Goal: Information Seeking & Learning: Learn about a topic

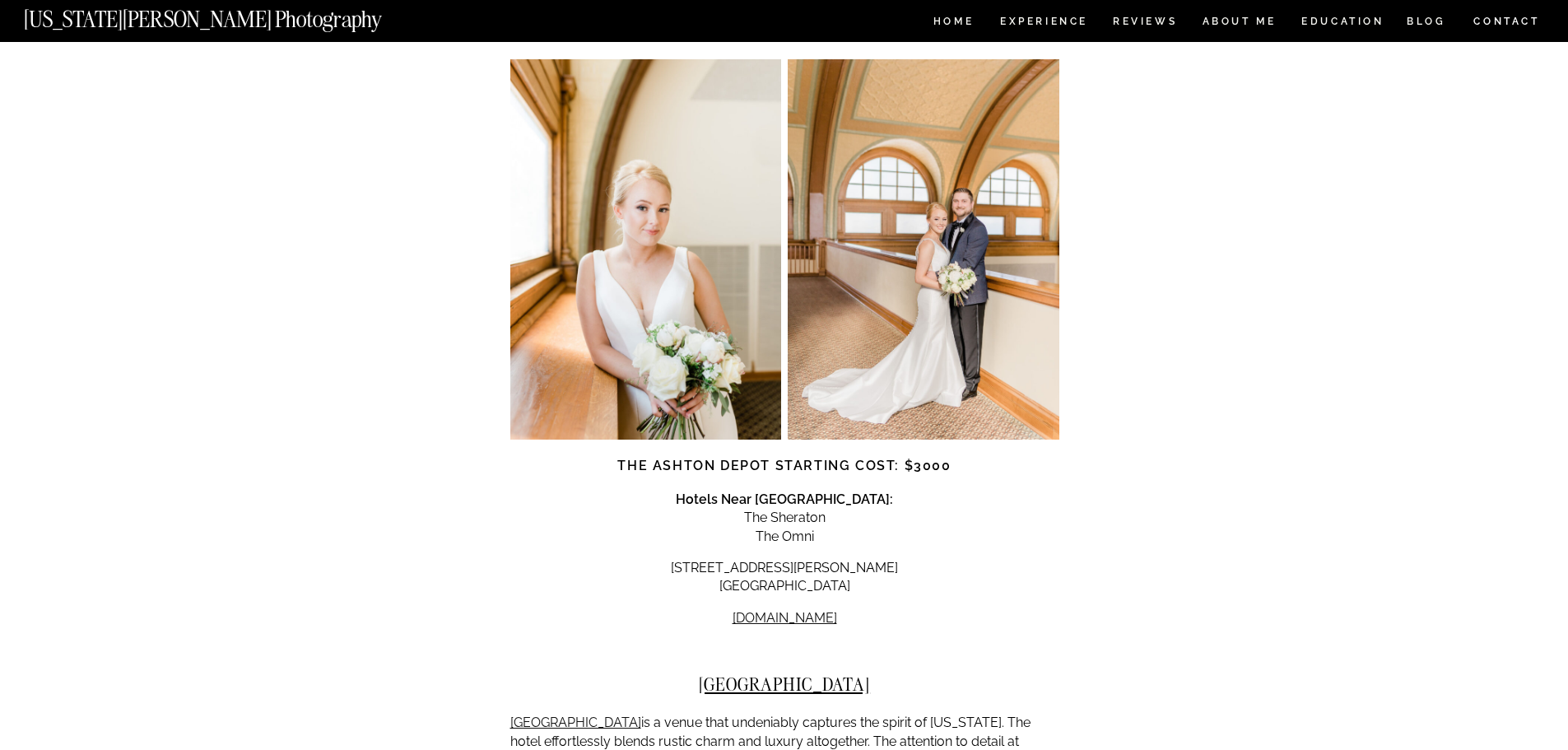
scroll to position [1893, 0]
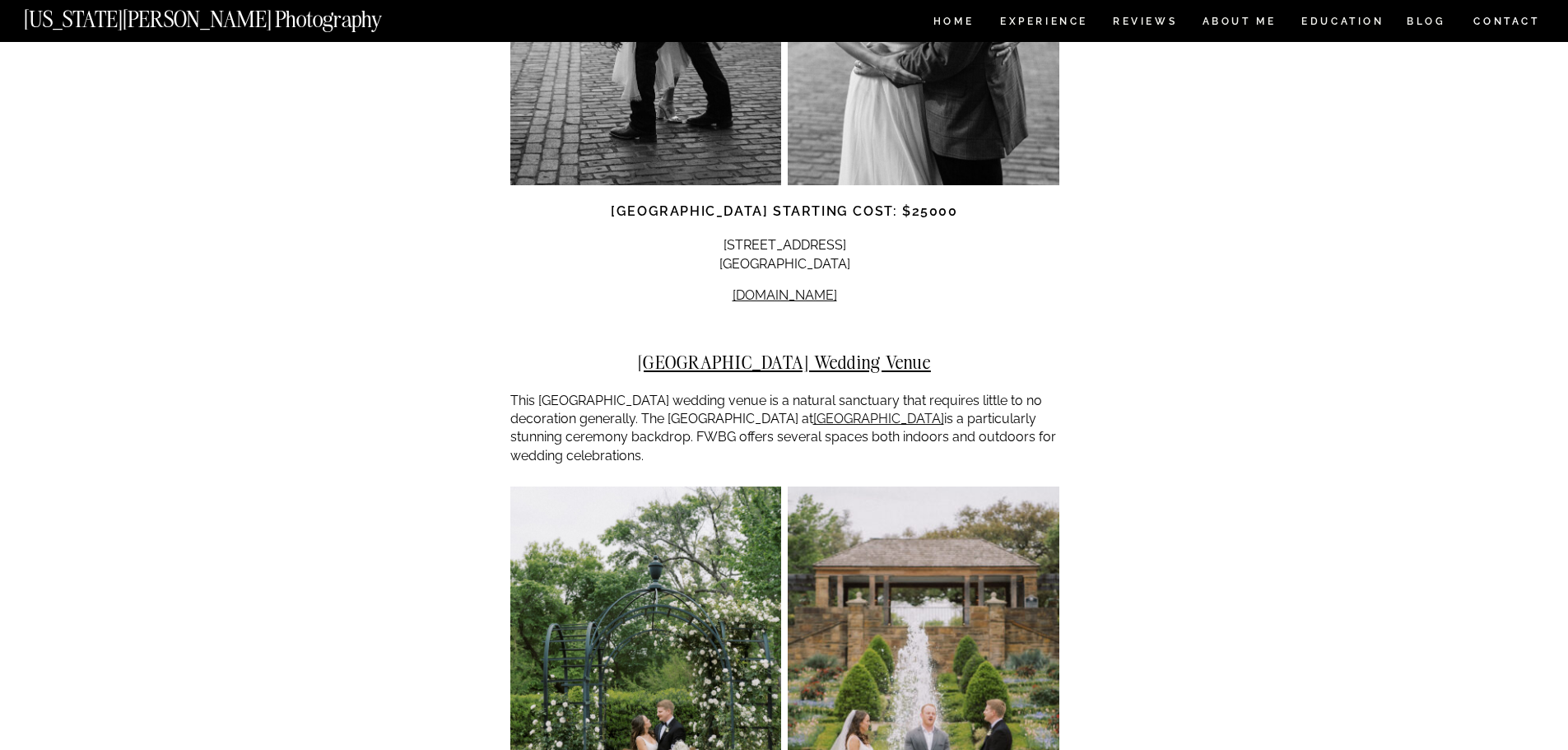
scroll to position [2963, 0]
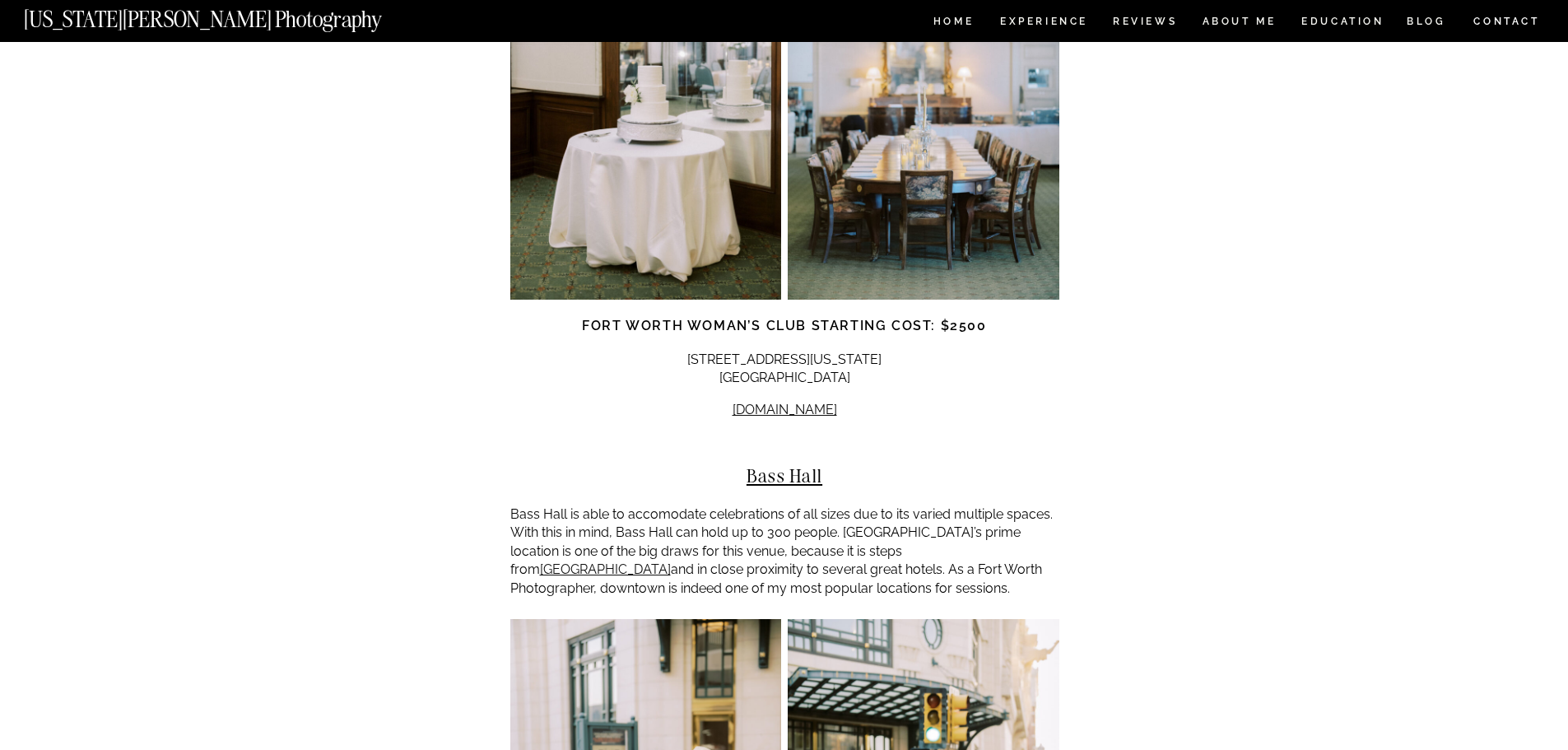
scroll to position [5022, 0]
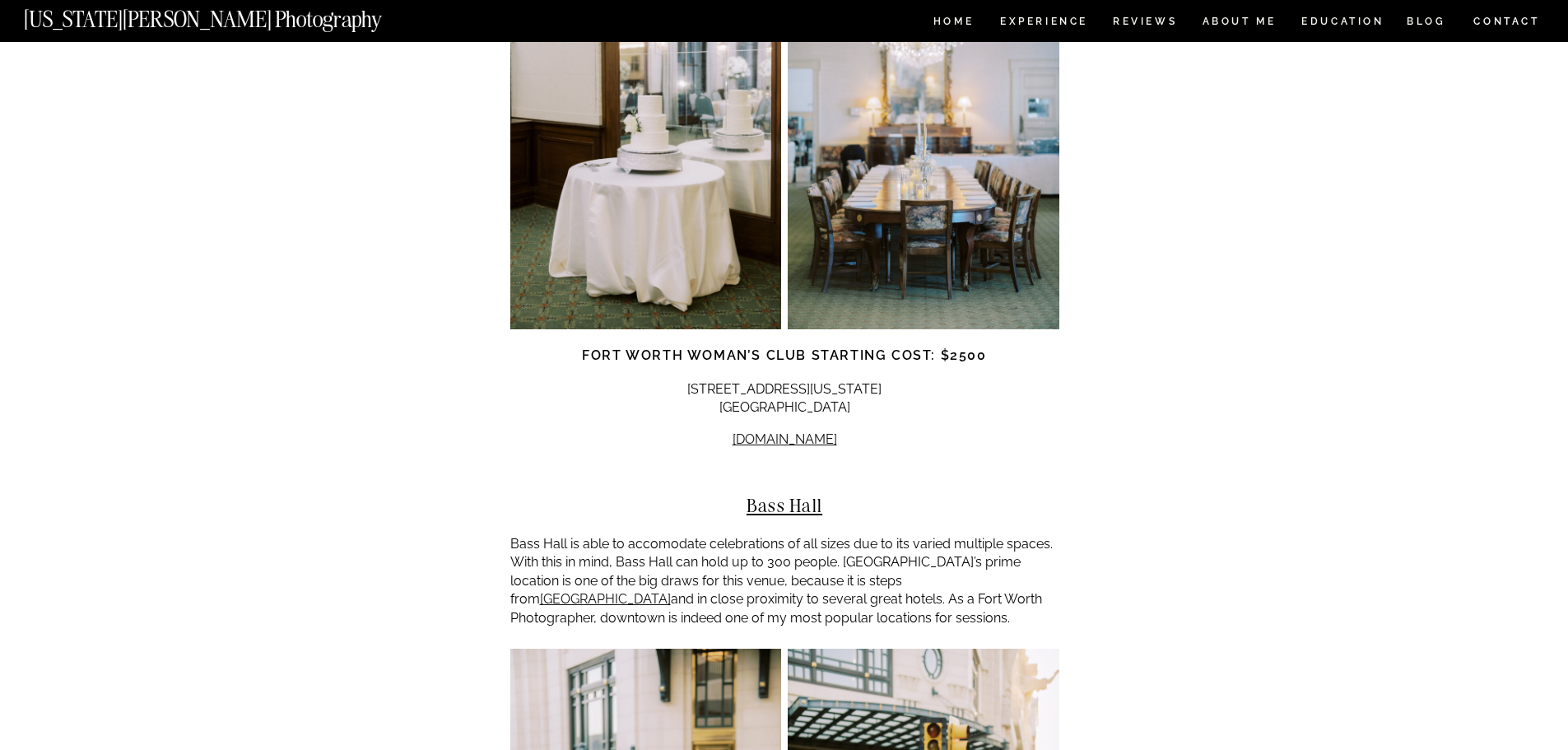
click at [995, 535] on p "Bass Hall is able to accomodate celebrations of all sizes due to its varied mul…" at bounding box center [784, 580] width 549 height 92
click at [674, 535] on p "Bass Hall is able to accomodate celebrations of all sizes due to its varied mul…" at bounding box center [784, 580] width 549 height 92
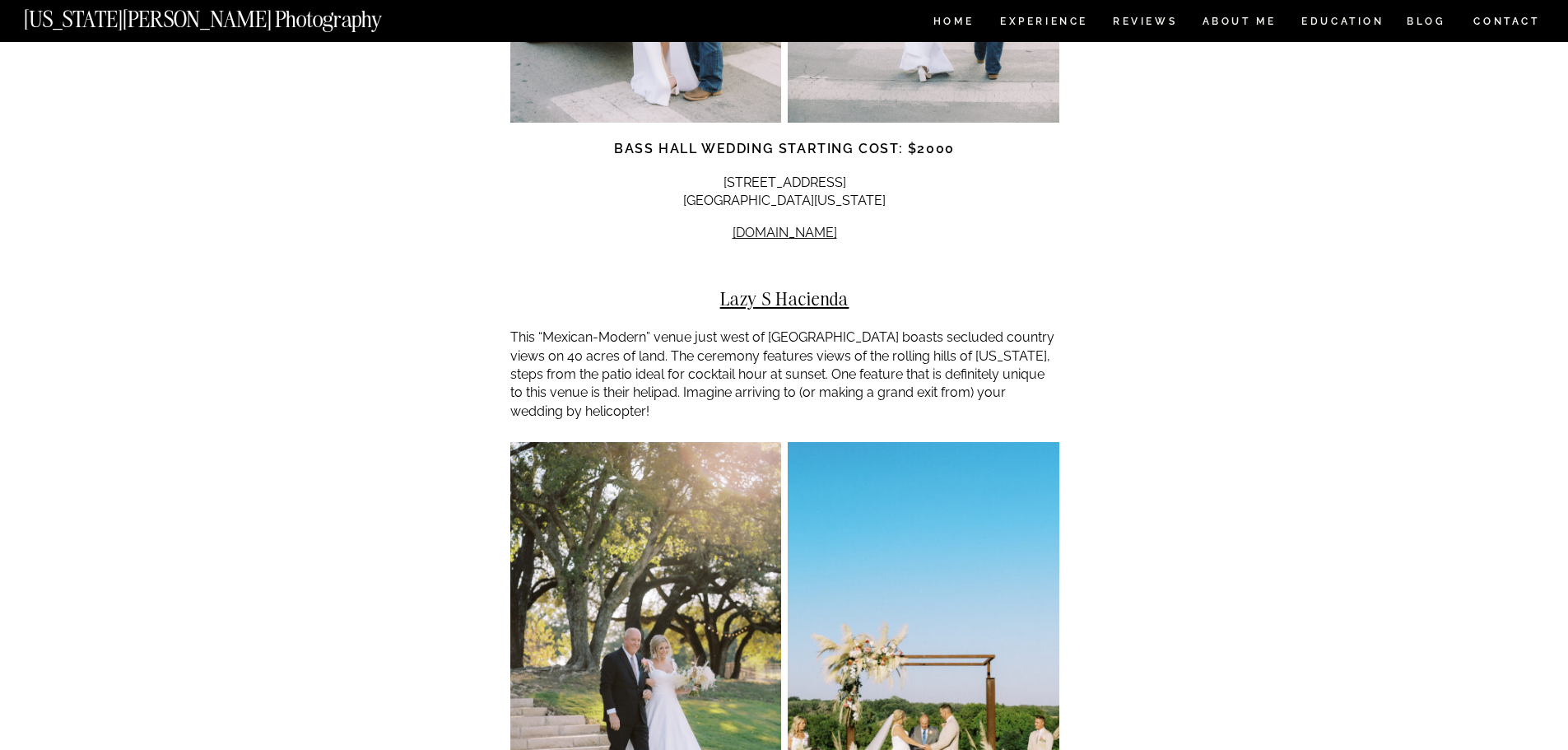
scroll to position [6009, 0]
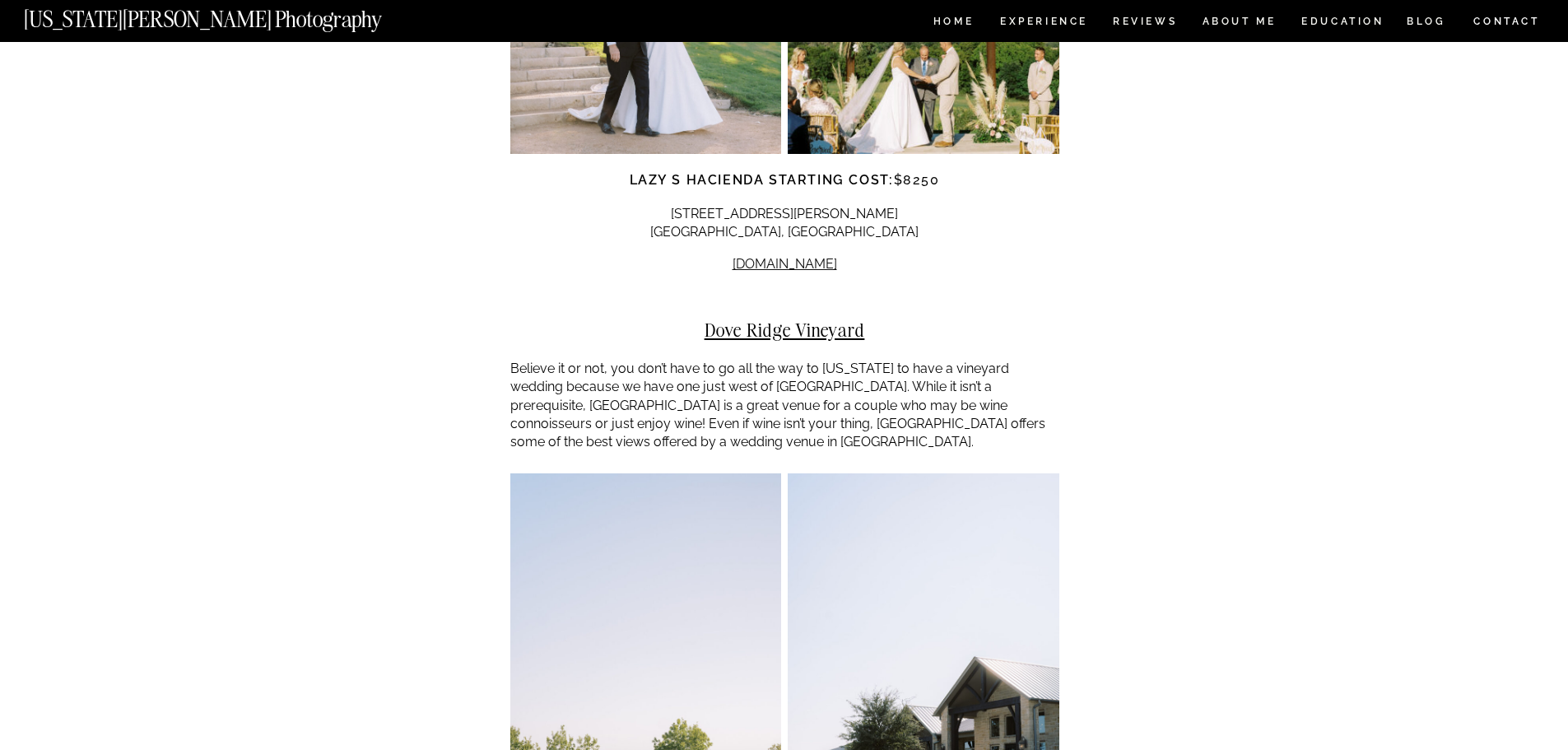
scroll to position [6585, 0]
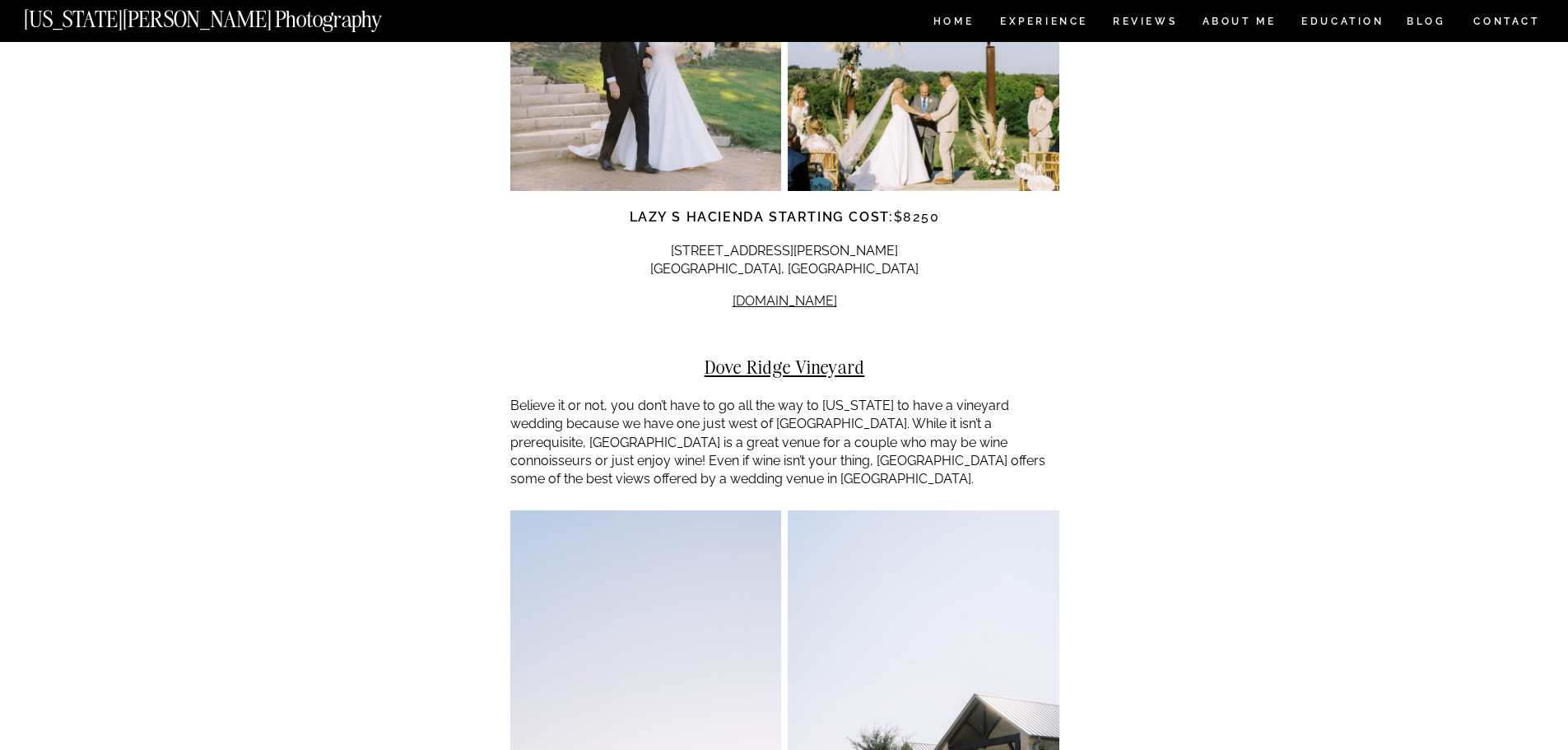
click at [596, 396] on p "Believe it or not, you don’t have to go all the way to [US_STATE] to have a vin…" at bounding box center [784, 442] width 549 height 92
click at [789, 396] on p "Believe it or not, you don’t have to go all the way to [US_STATE] to have a vin…" at bounding box center [784, 442] width 549 height 92
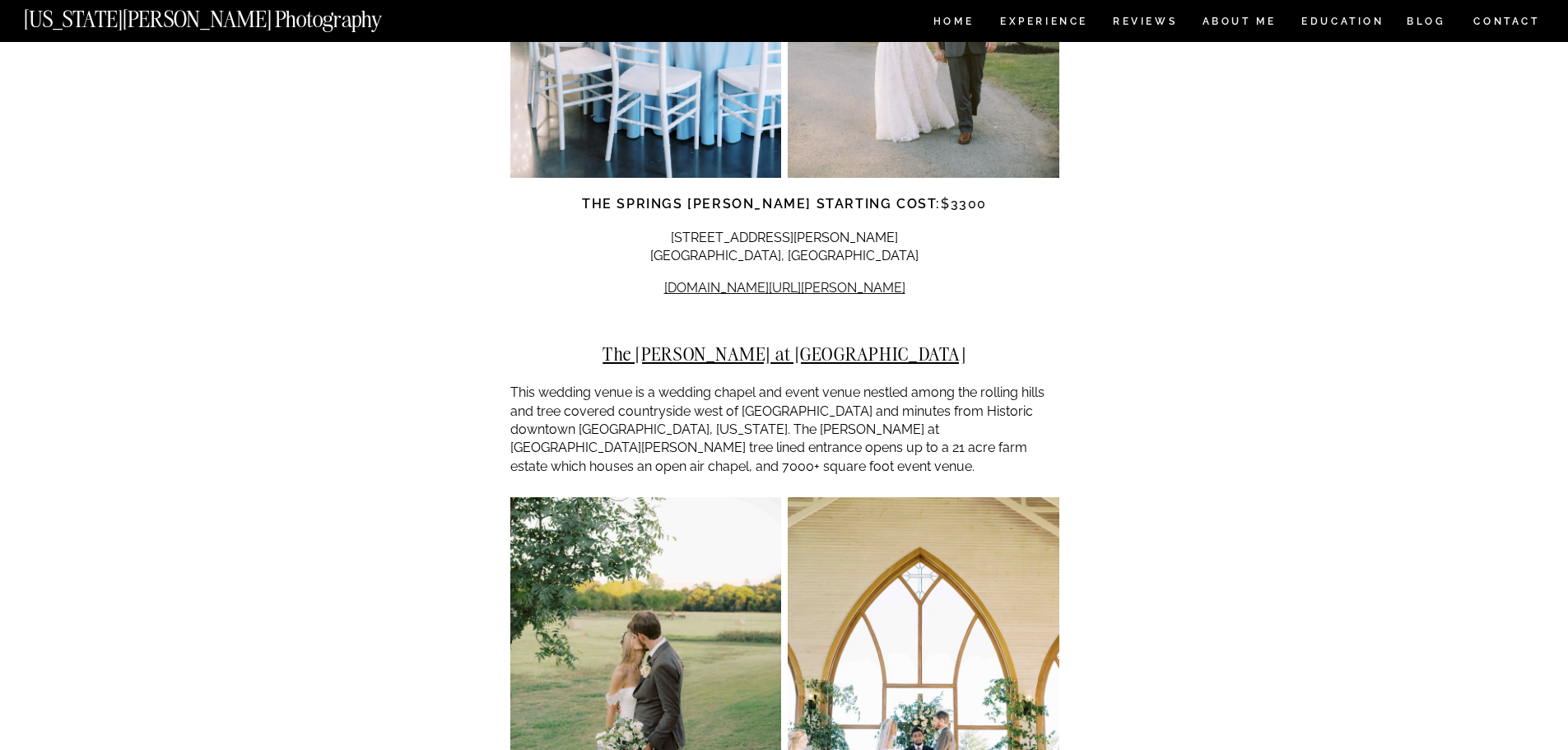
scroll to position [8149, 0]
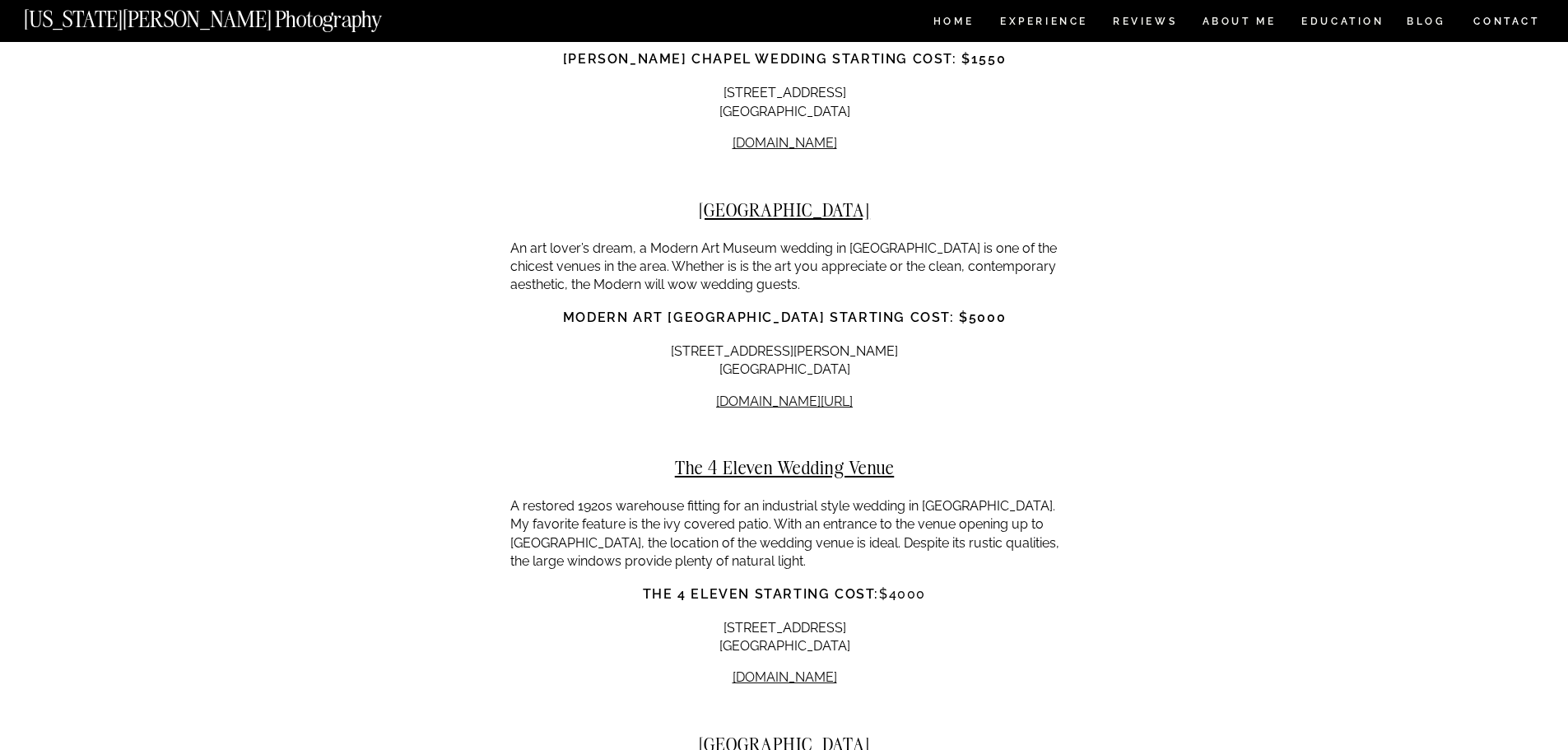
scroll to position [9960, 0]
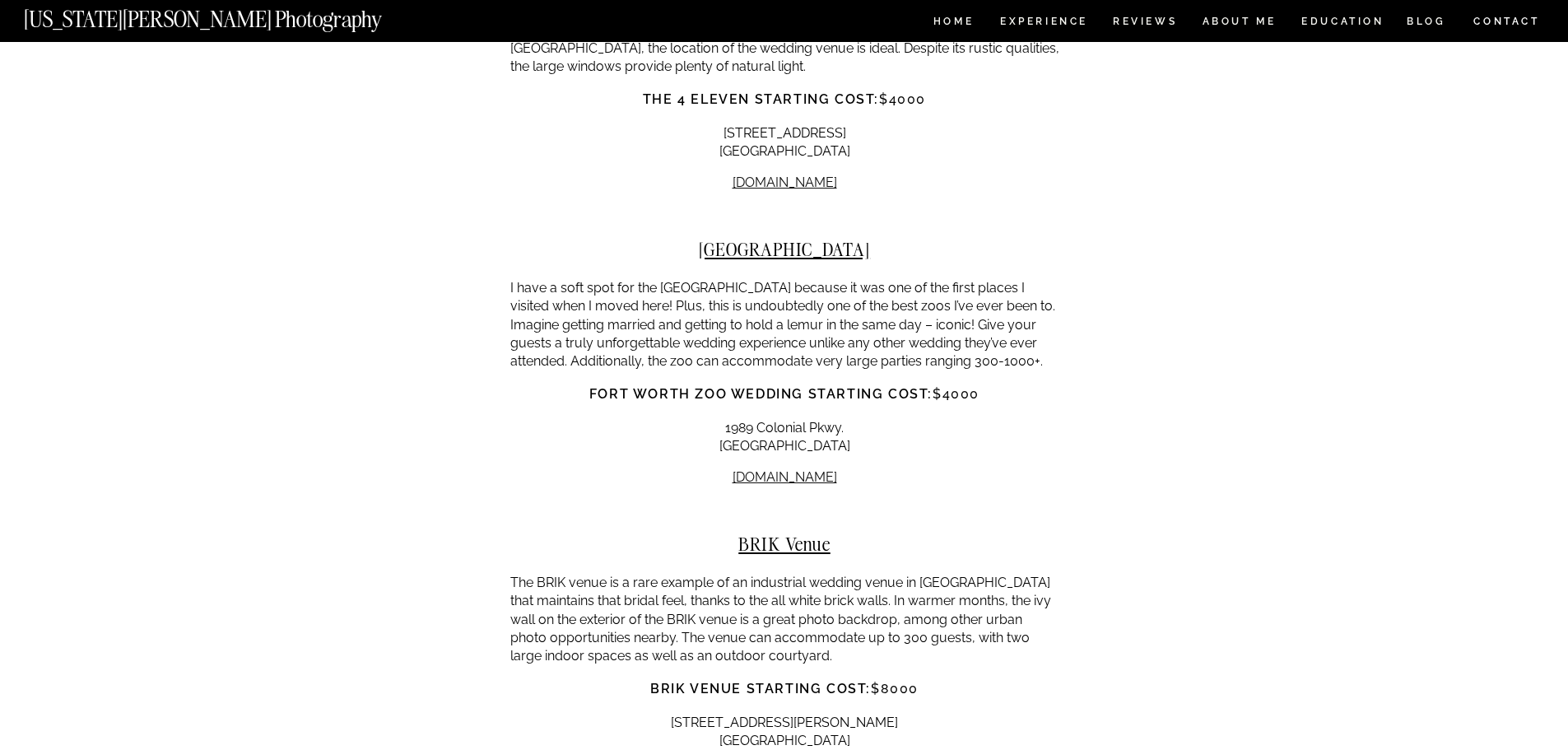
scroll to position [10372, 0]
click at [1005, 576] on p "The BRIK venue is a rare example of an industrial wedding venue in [GEOGRAPHIC_…" at bounding box center [784, 621] width 549 height 92
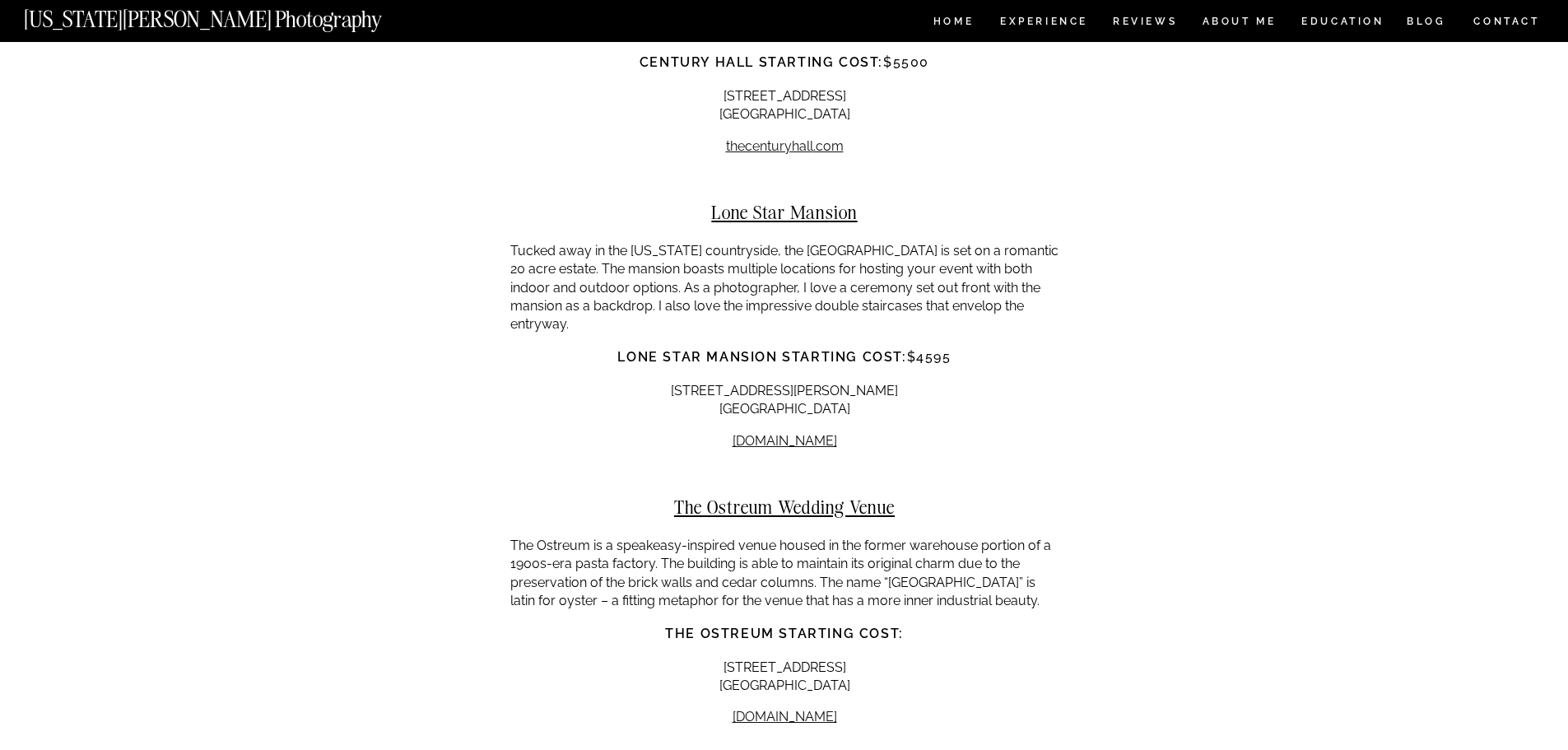
scroll to position [11359, 0]
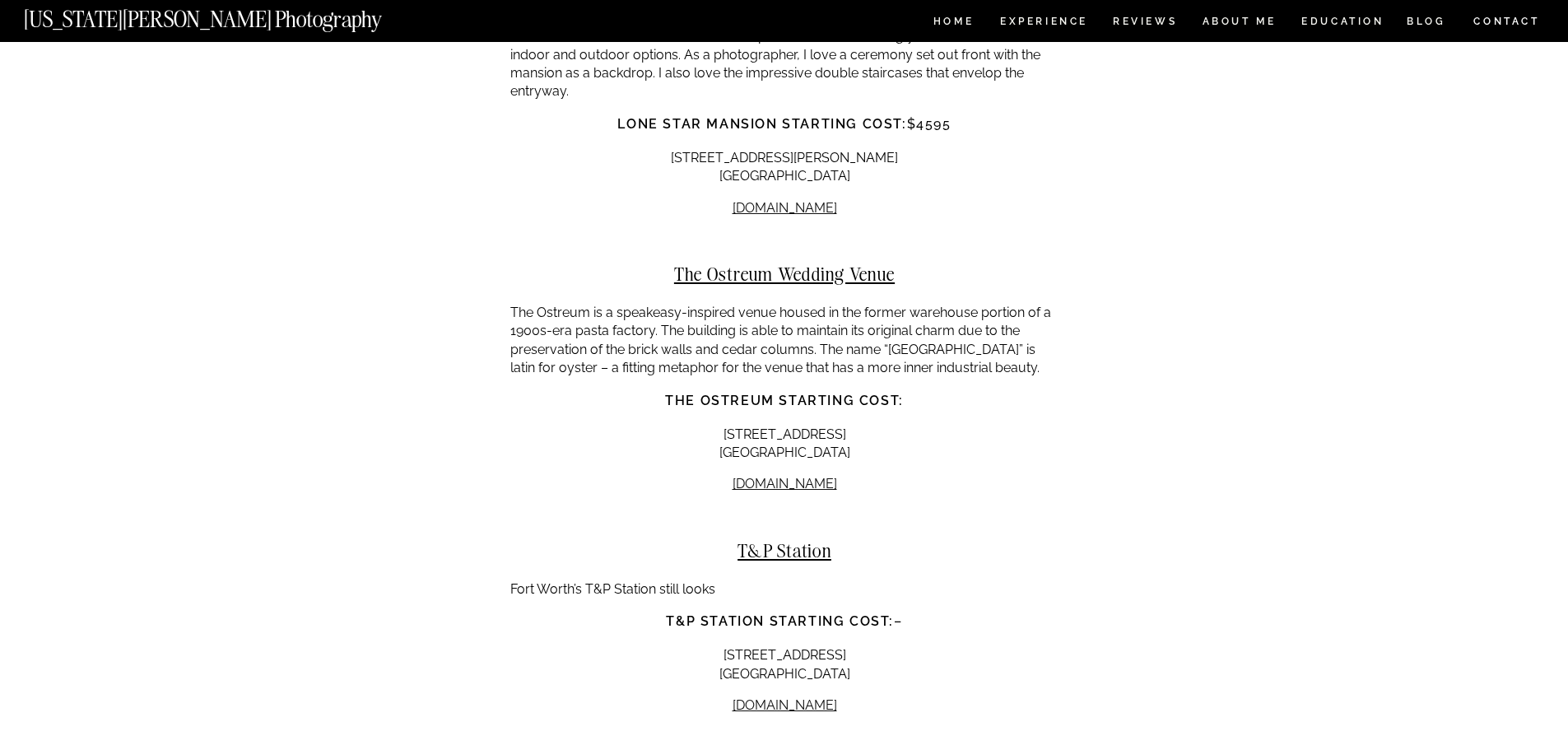
scroll to position [11607, 0]
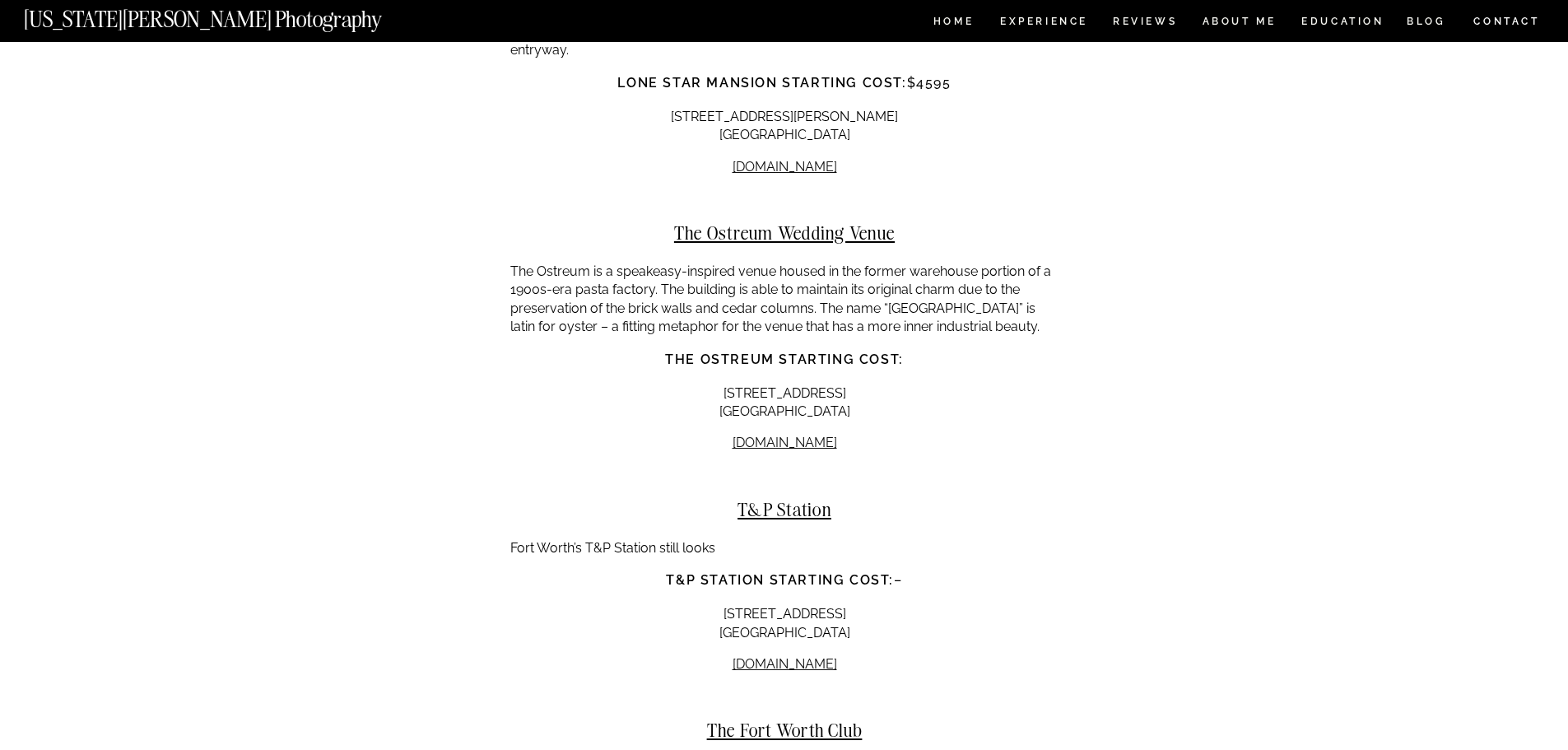
click at [913, 571] on h3 "T&P Station starting cost: –" at bounding box center [784, 580] width 549 height 20
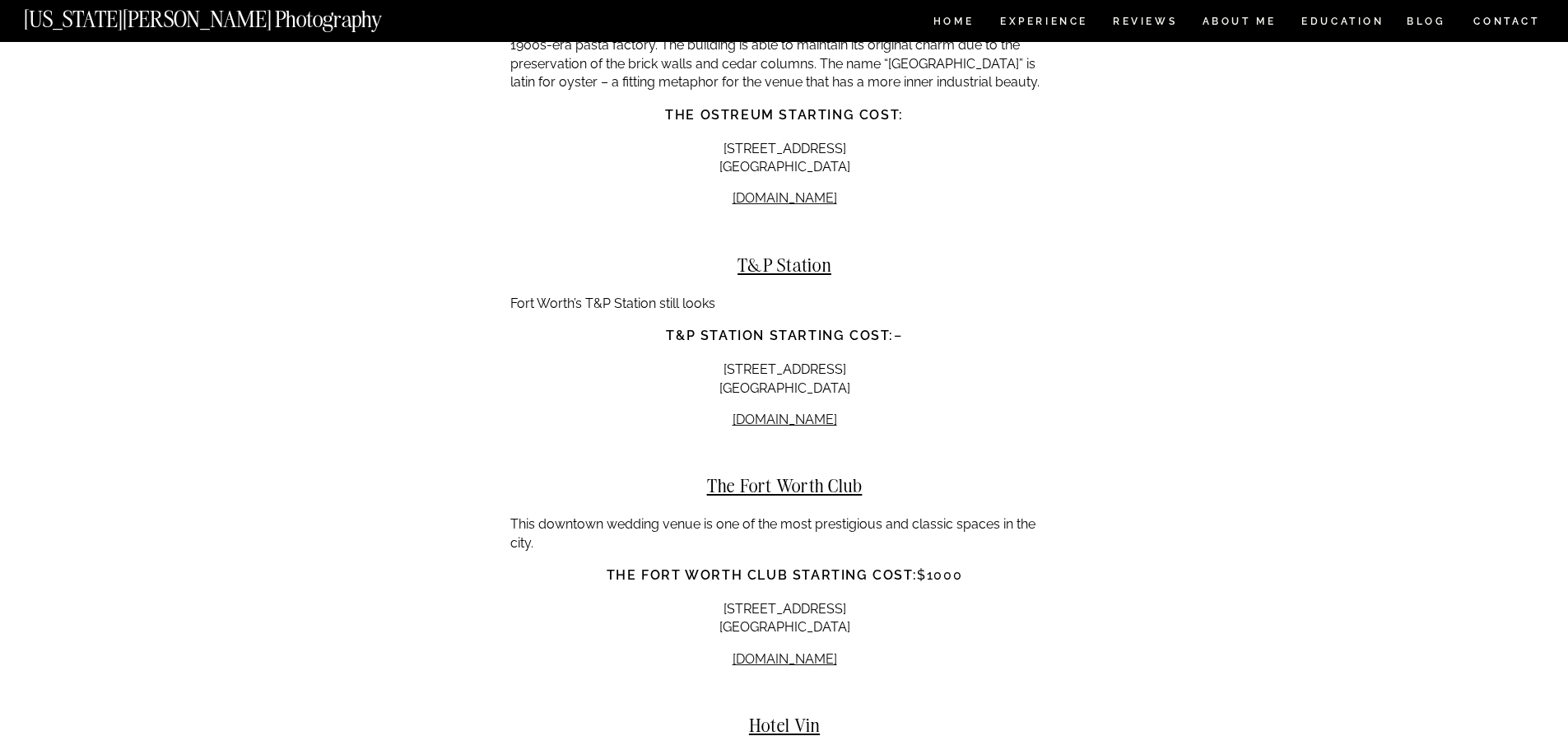
scroll to position [11854, 0]
click at [1032, 513] on p "This downtown wedding venue is one of the most prestigious and classic spaces i…" at bounding box center [784, 531] width 549 height 37
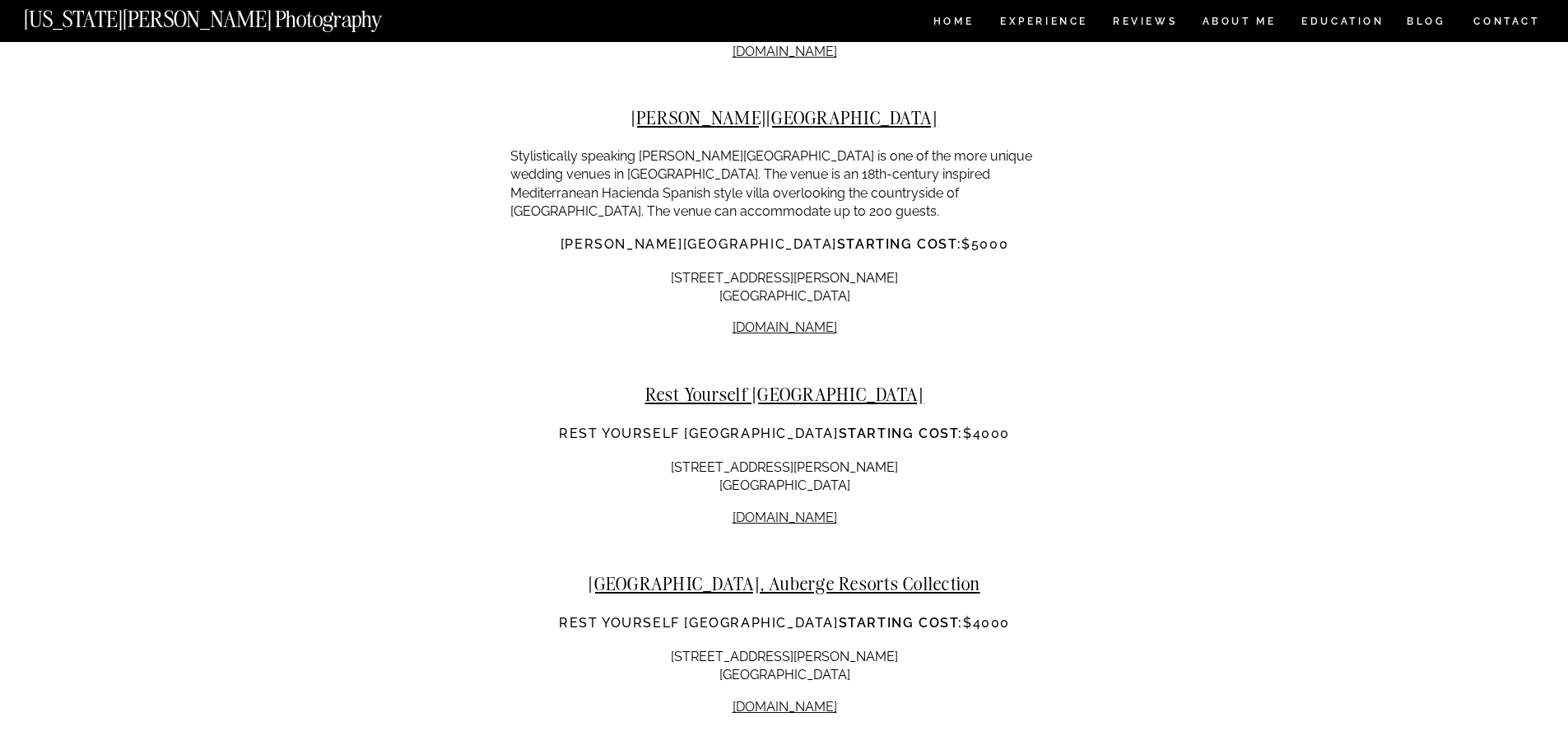
scroll to position [12759, 0]
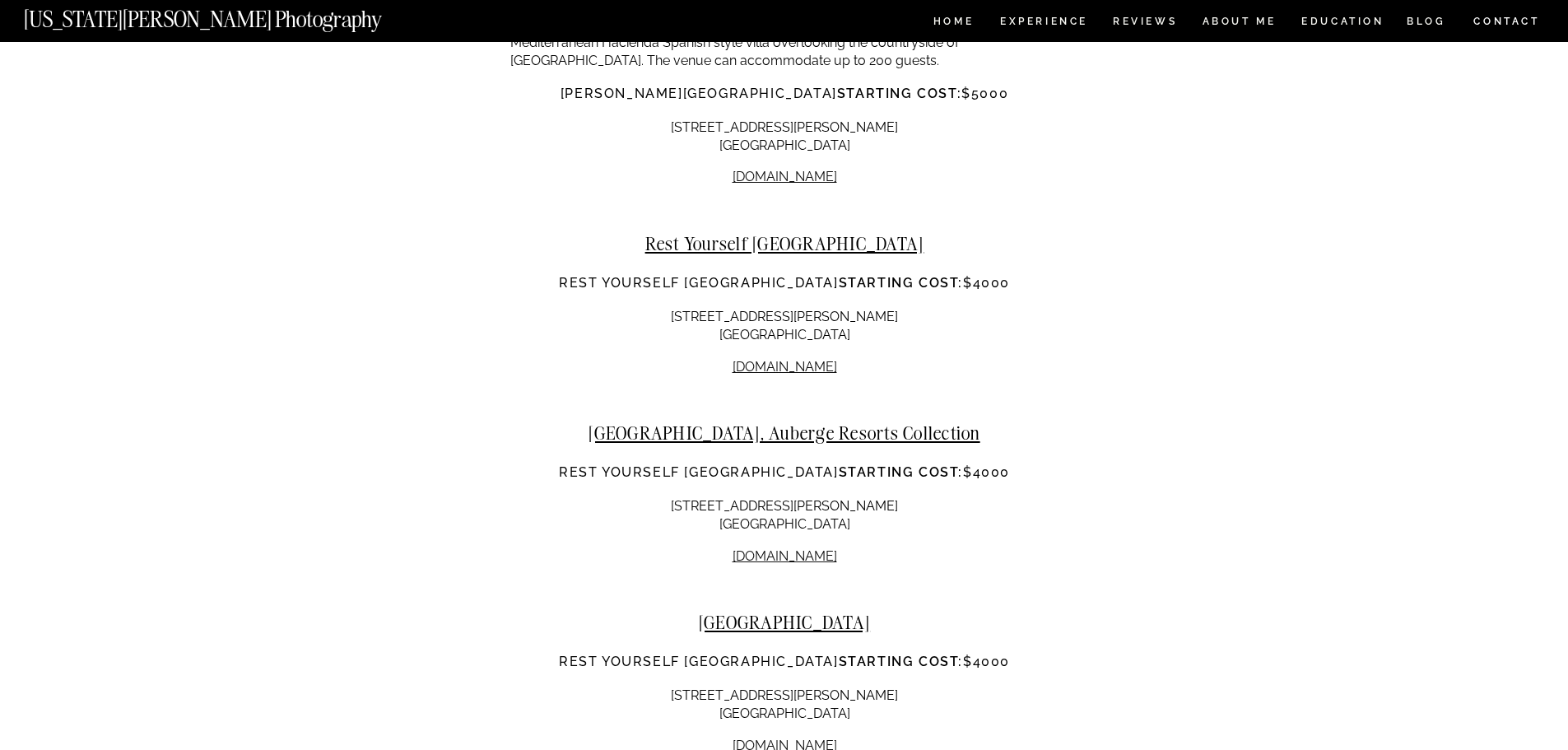
scroll to position [12924, 0]
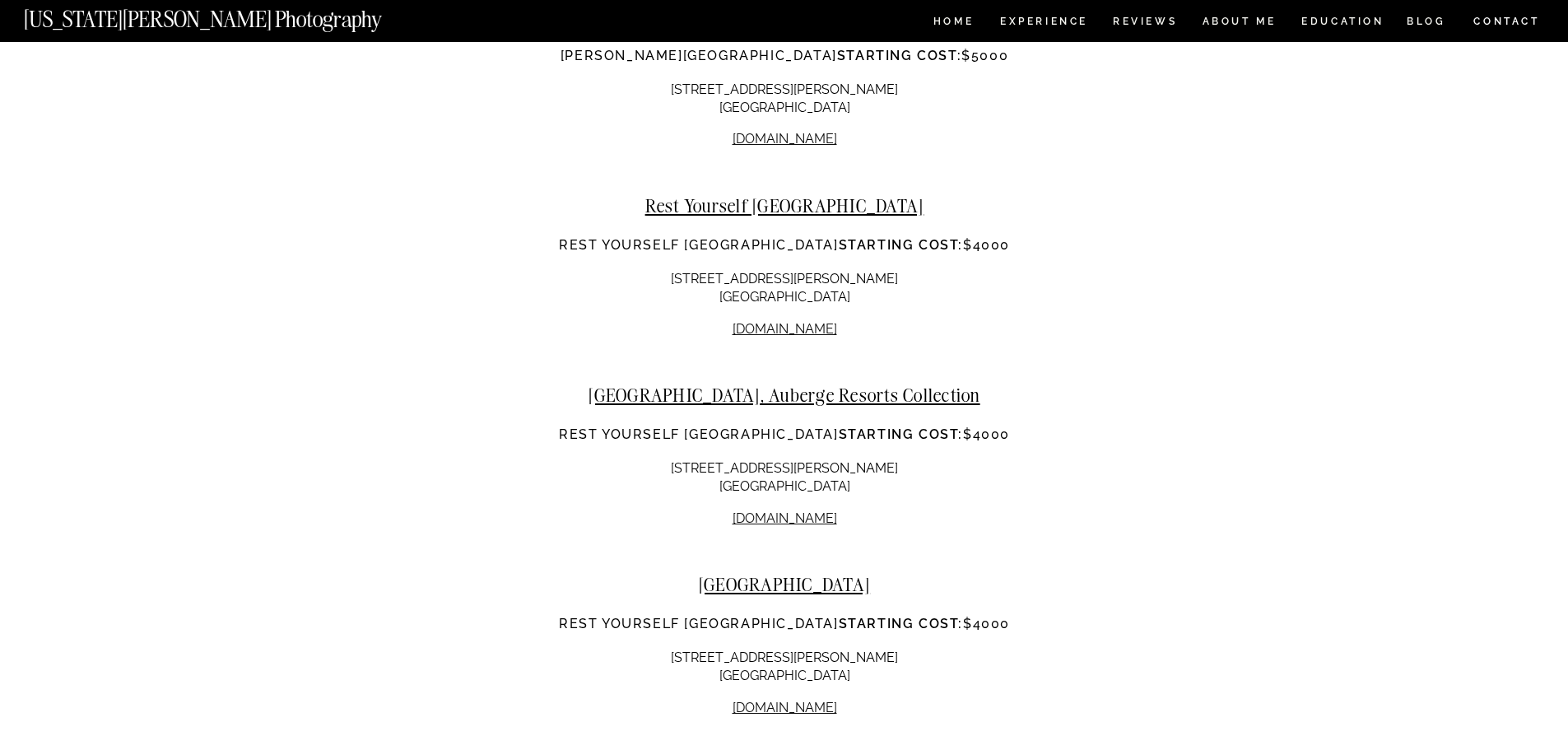
click at [802, 384] on h2 "[GEOGRAPHIC_DATA], Auberge Resorts Collection" at bounding box center [784, 395] width 549 height 21
click at [776, 424] on h3 "Rest Yourself [GEOGRAPHIC_DATA] starting cost: $4000" at bounding box center [784, 434] width 549 height 20
click at [852, 384] on h2 "[GEOGRAPHIC_DATA], Auberge Resorts Collection" at bounding box center [784, 395] width 549 height 21
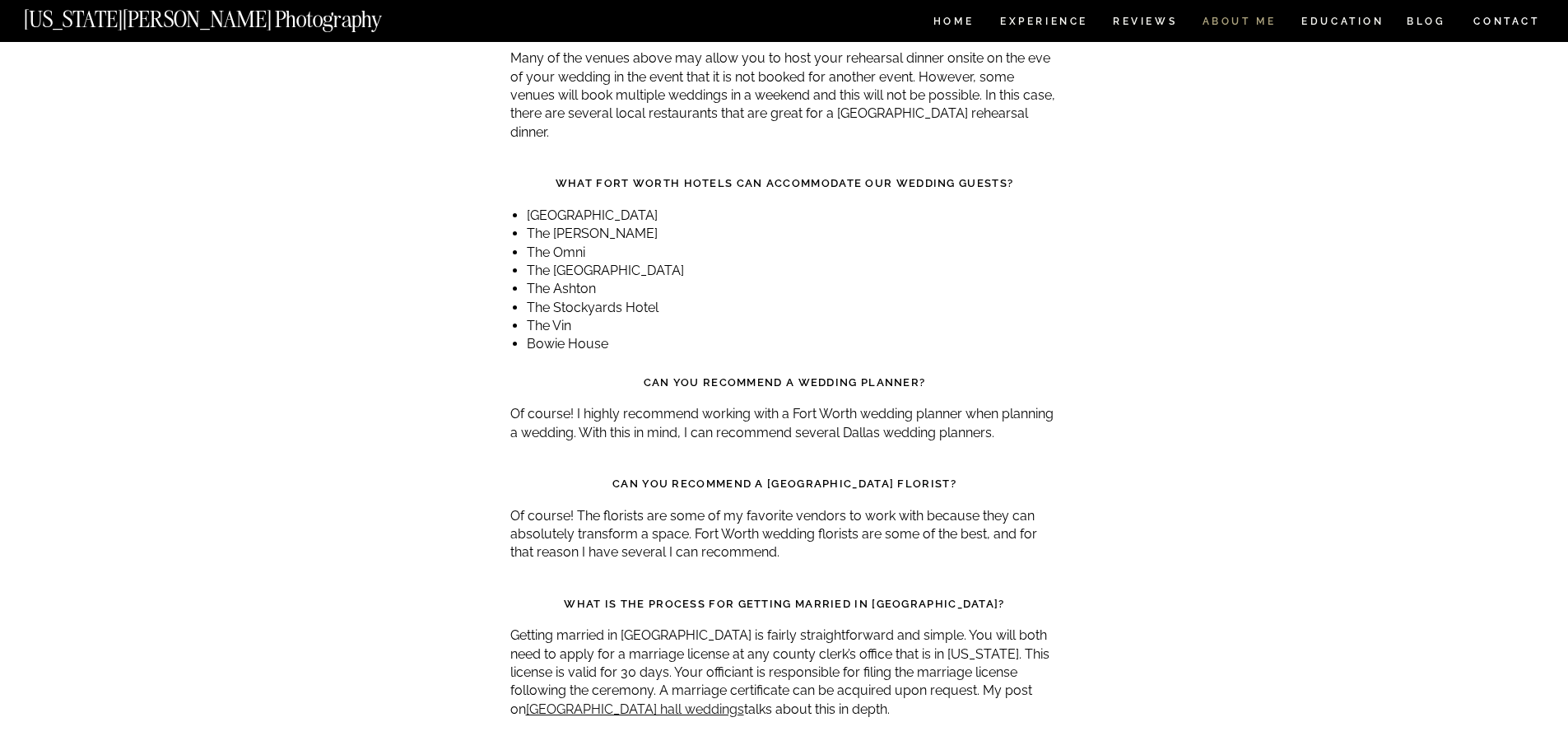
scroll to position [13733, 0]
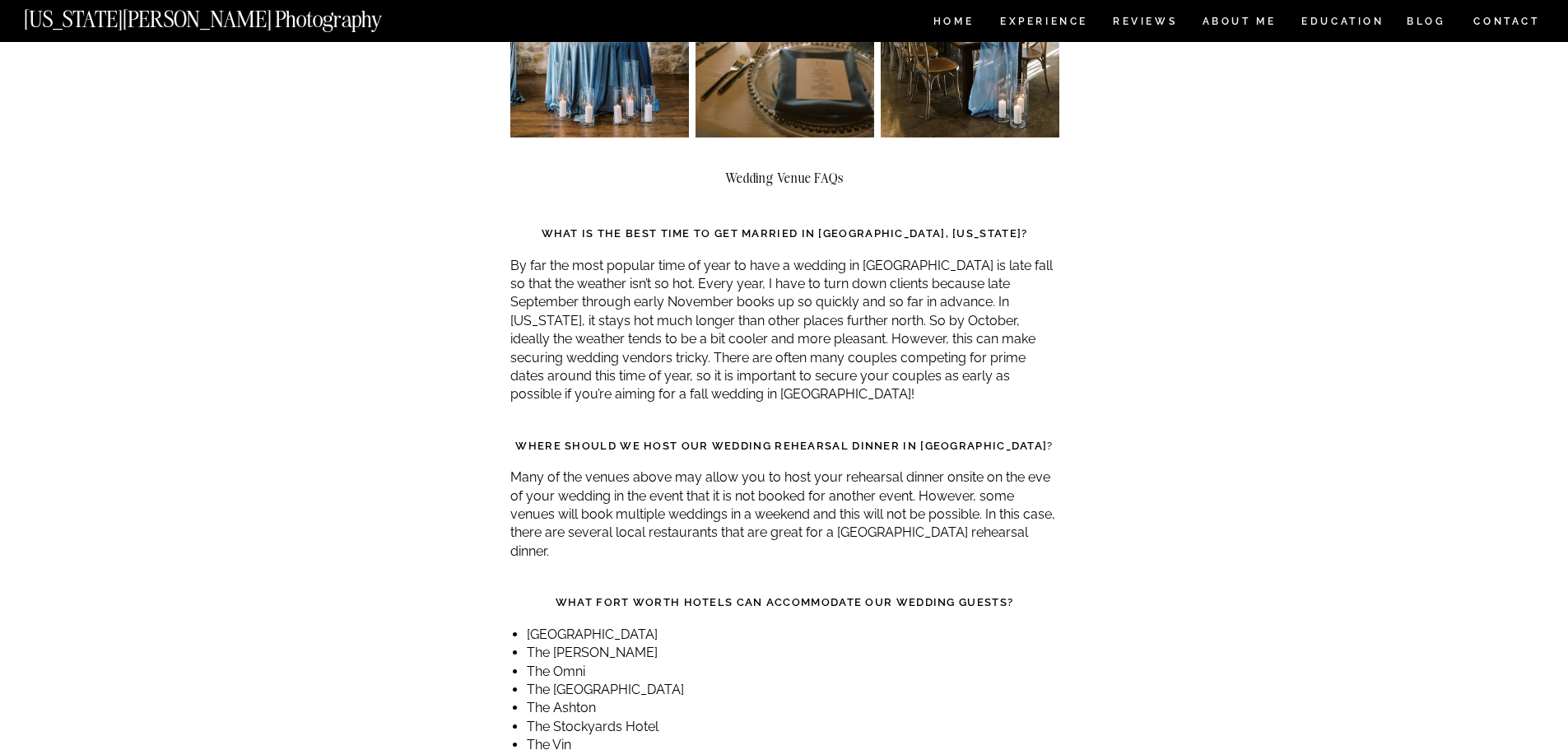
scroll to position [13897, 0]
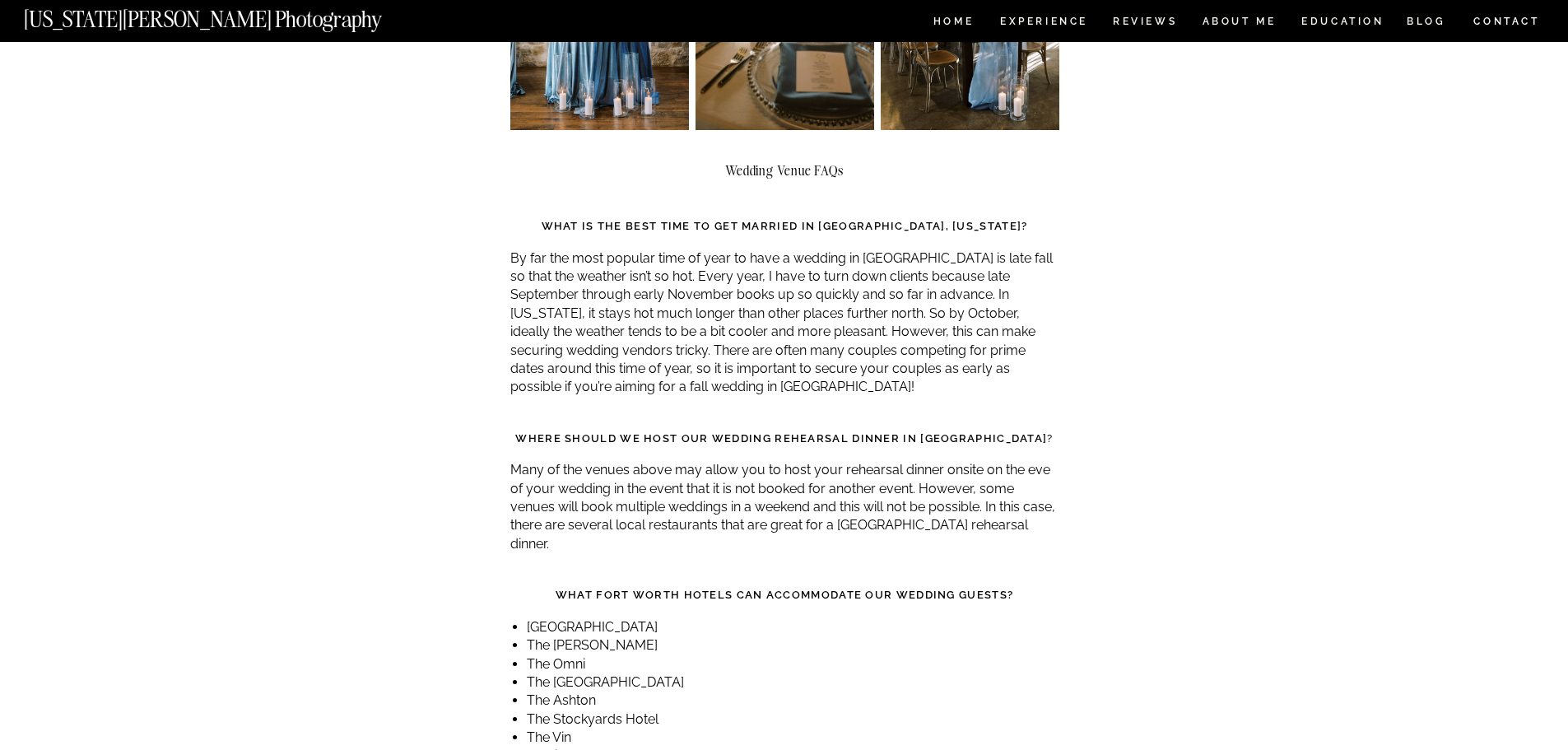
click at [829, 589] on strong "What Fort Worth hotels can accommodate our wedding guests?" at bounding box center [784, 595] width 458 height 12
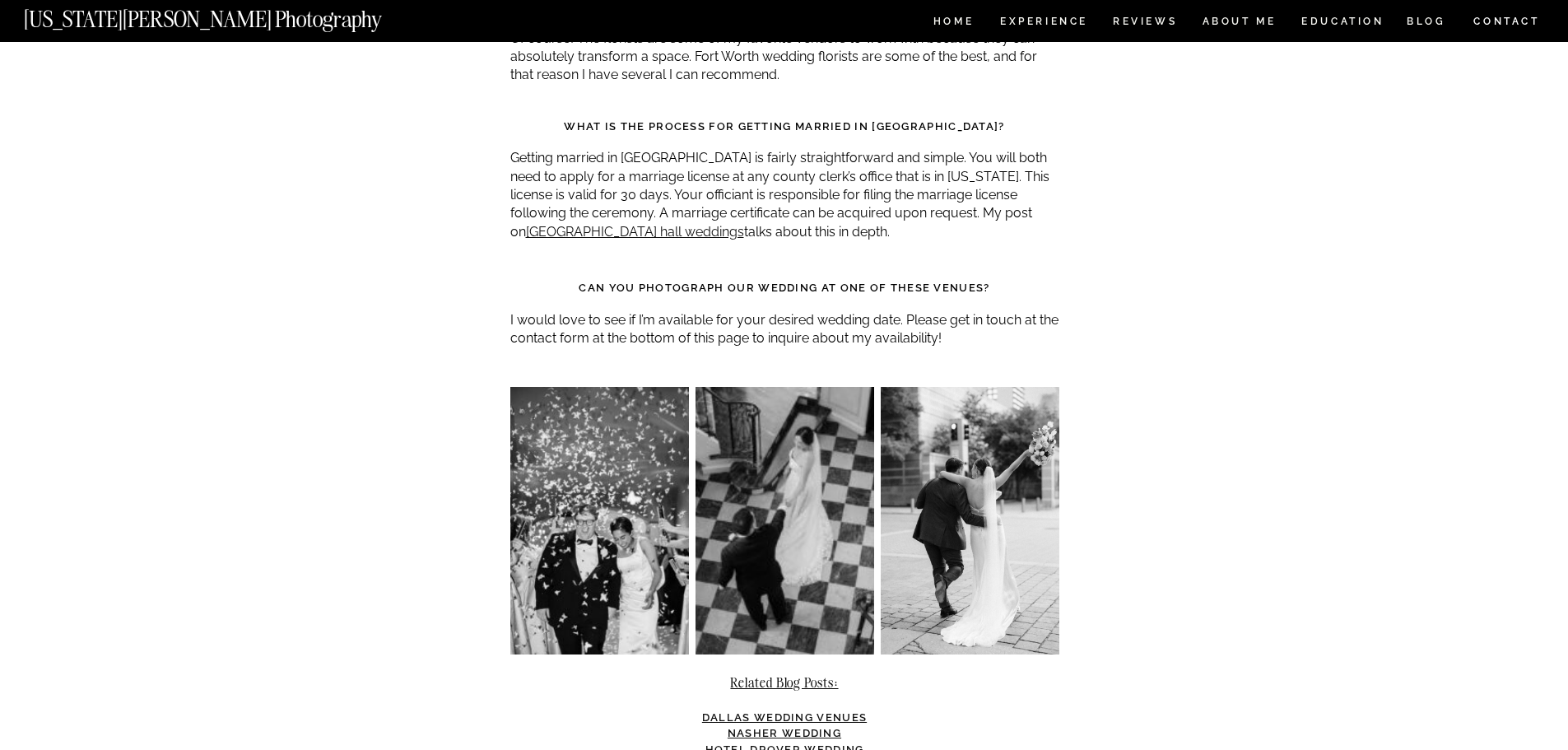
scroll to position [14803, 0]
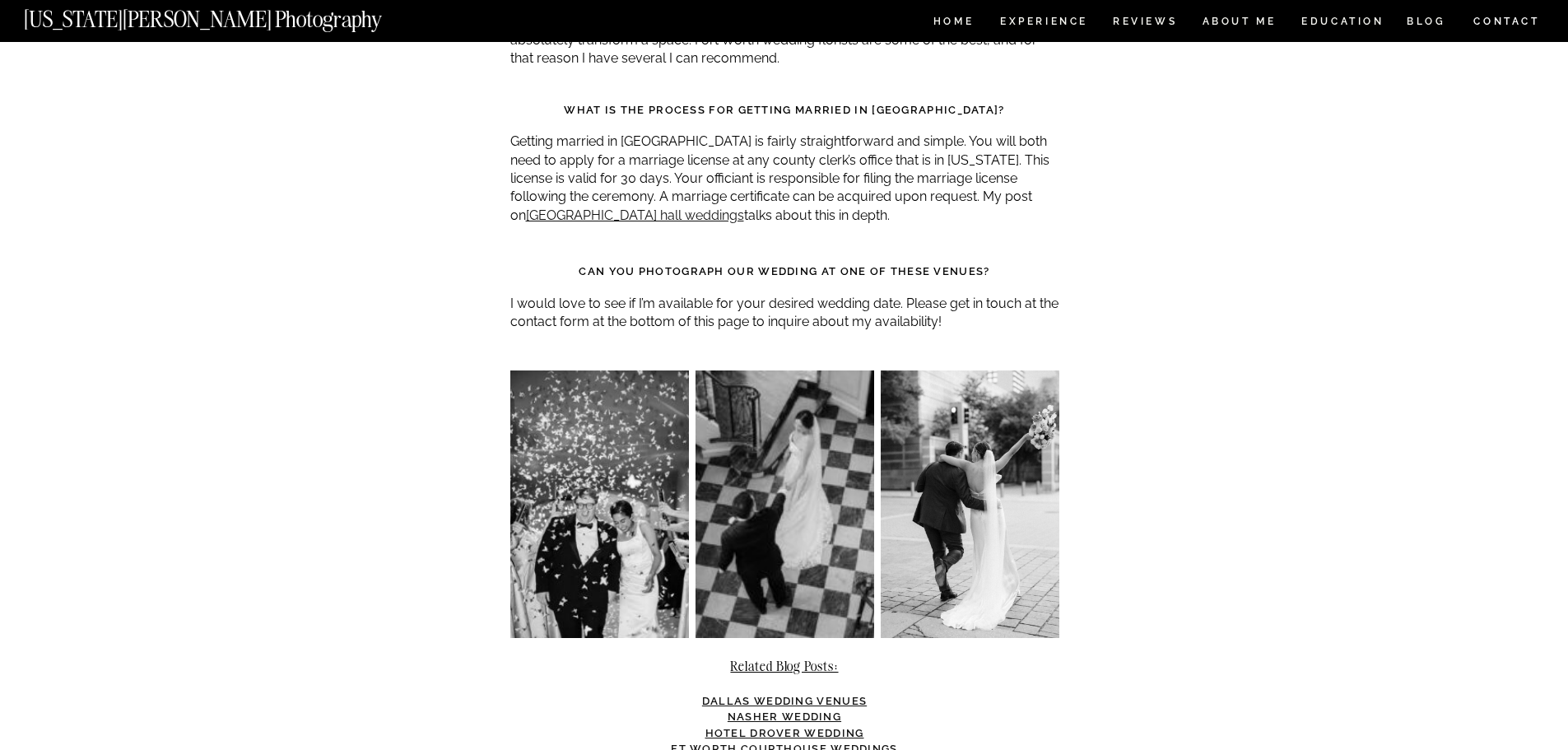
click at [838, 727] on link "Hotel Drover Wedding" at bounding box center [785, 733] width 159 height 12
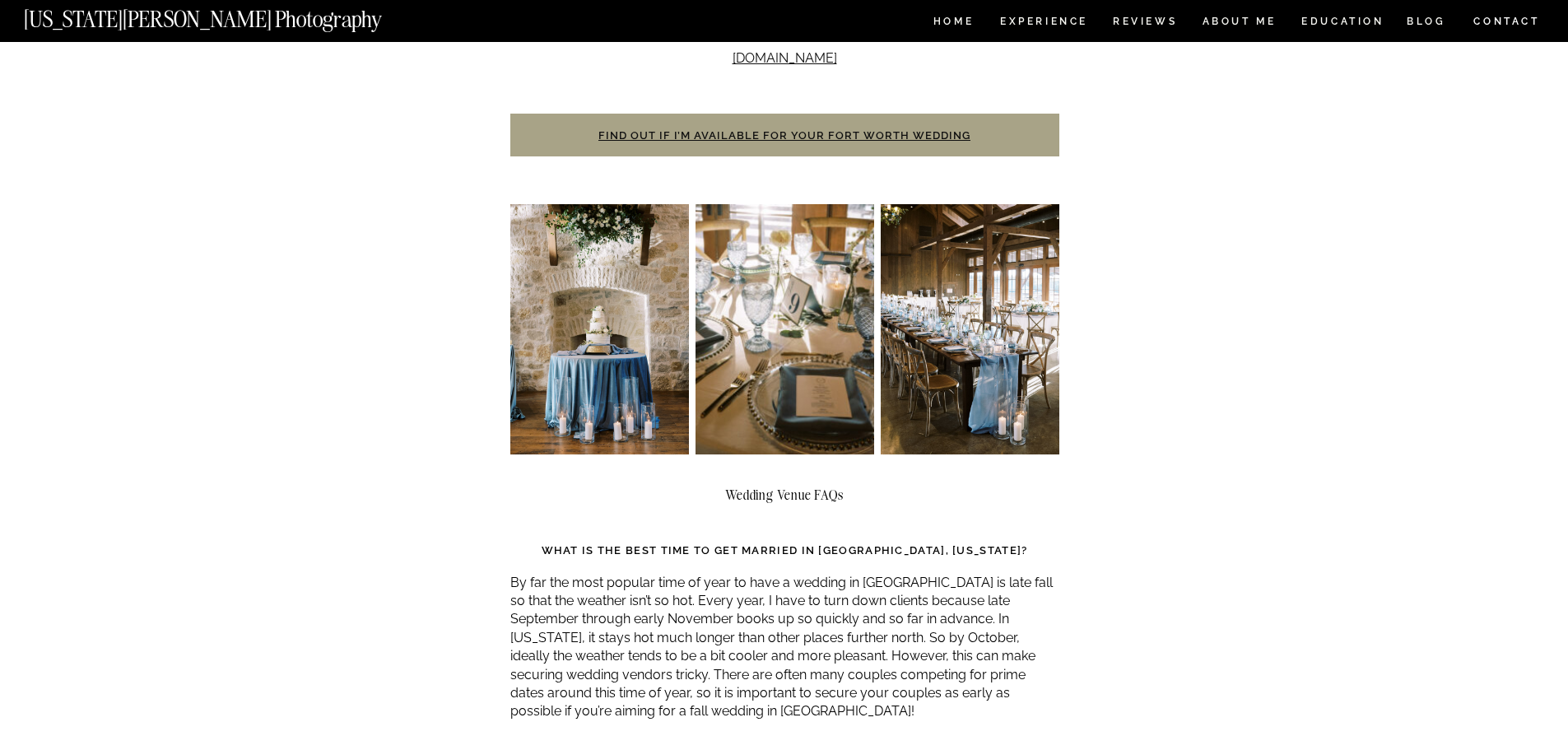
scroll to position [13568, 0]
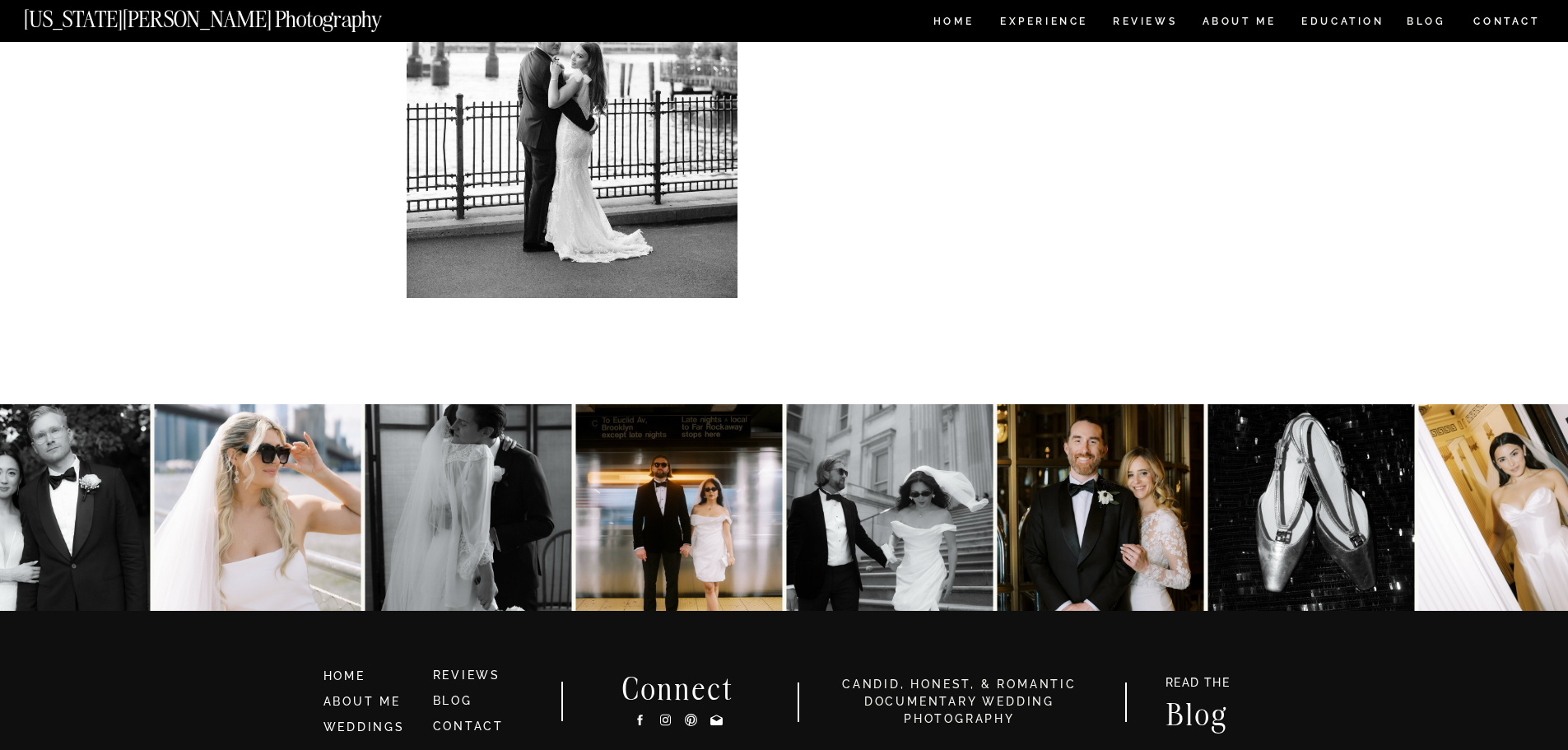
scroll to position [9237, 0]
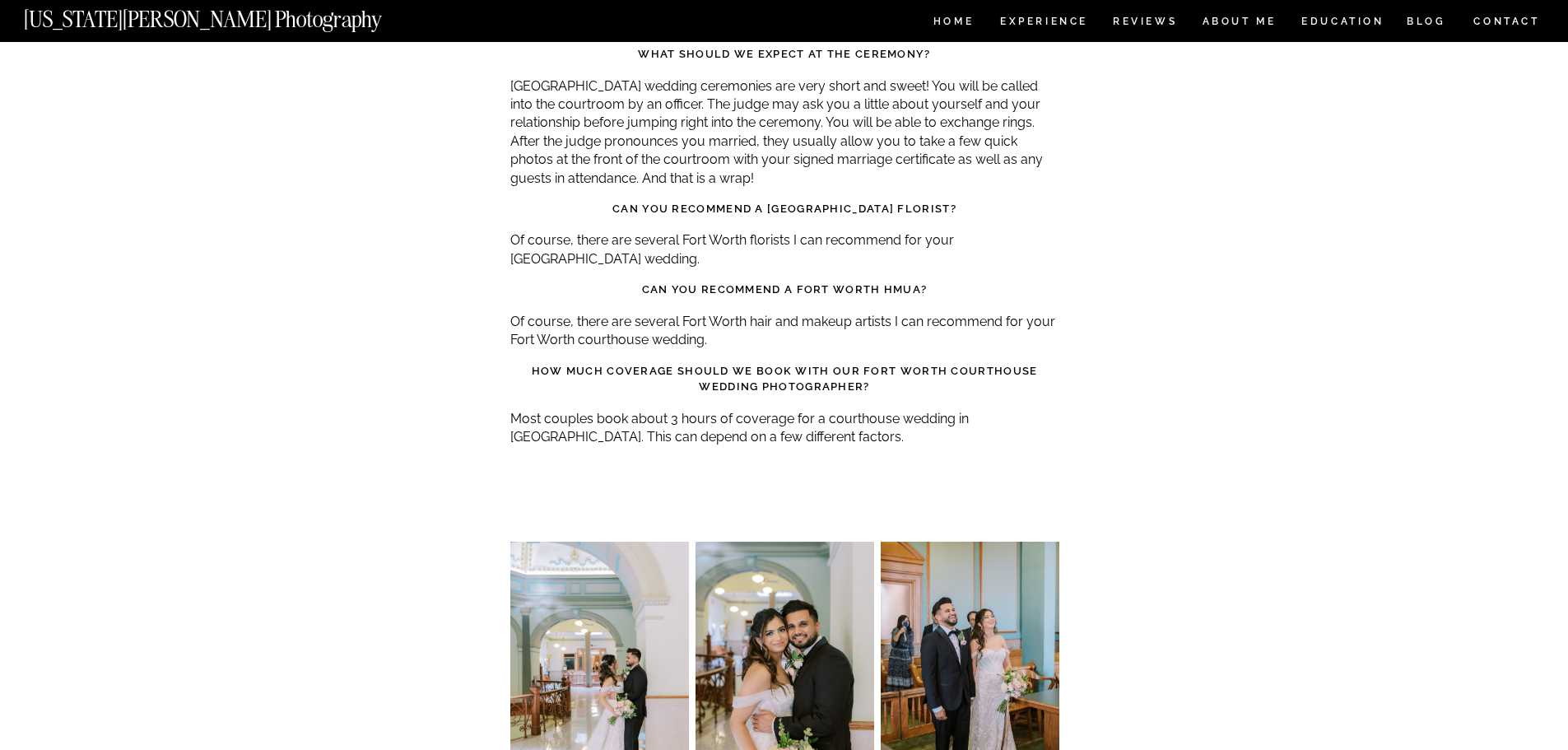
scroll to position [4527, 0]
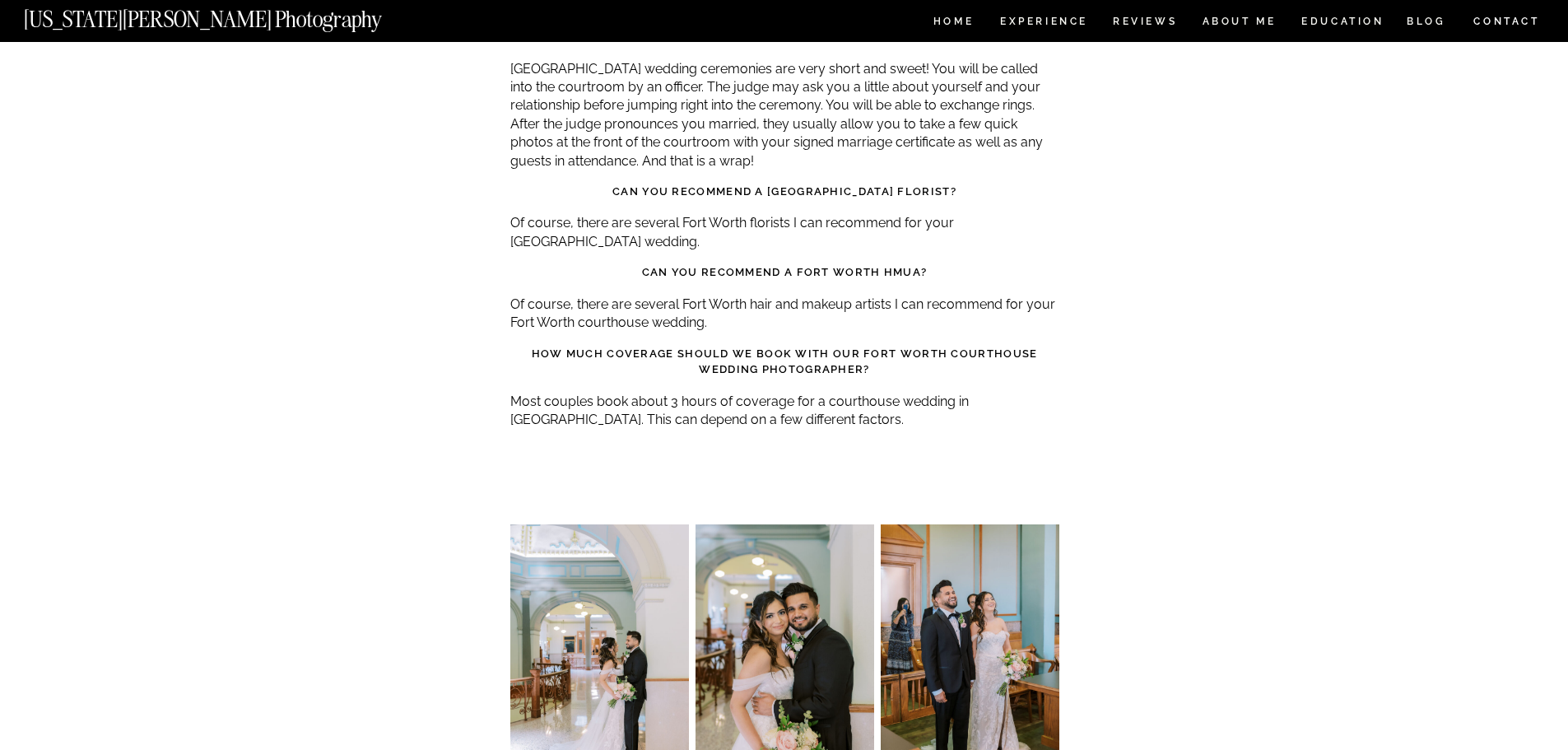
scroll to position [4280, 0]
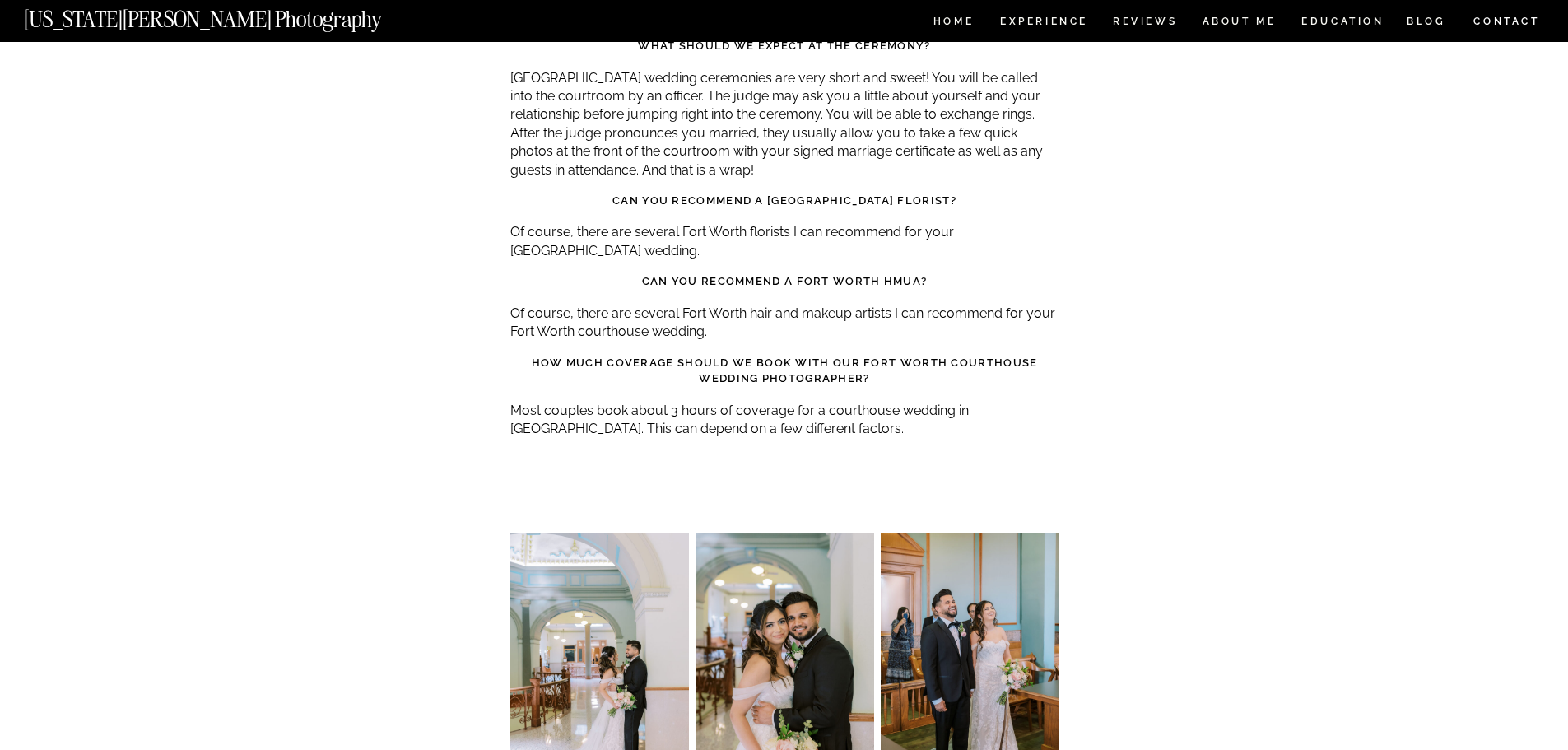
click at [814, 402] on p "Most couples book about 3 hours of coverage for a courthouse wedding in [GEOGRA…" at bounding box center [784, 420] width 549 height 37
click at [850, 402] on p "Most couples book about 3 hours of coverage for a courthouse wedding in [GEOGRA…" at bounding box center [784, 420] width 549 height 37
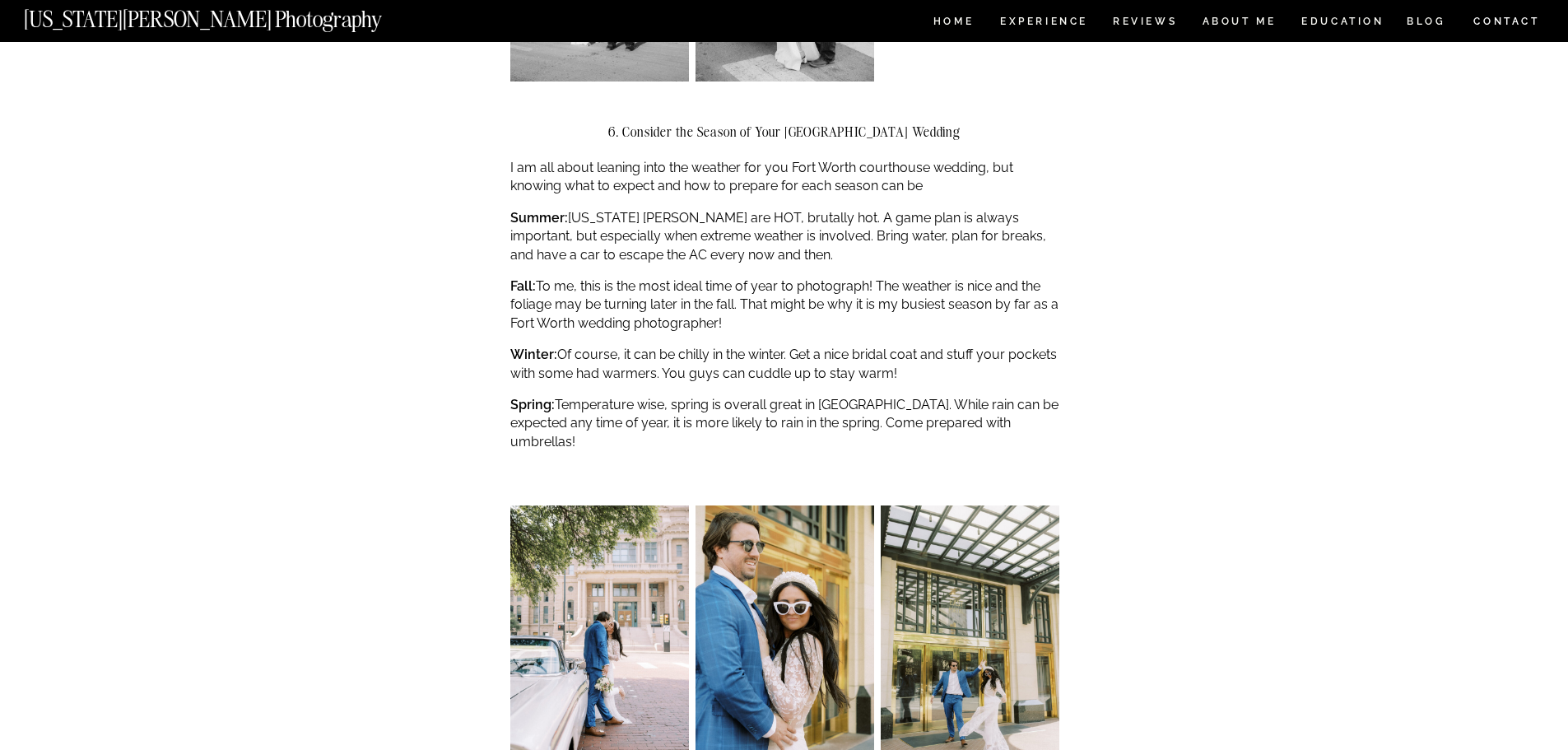
scroll to position [3458, 0]
